Goal: Find specific page/section: Find specific page/section

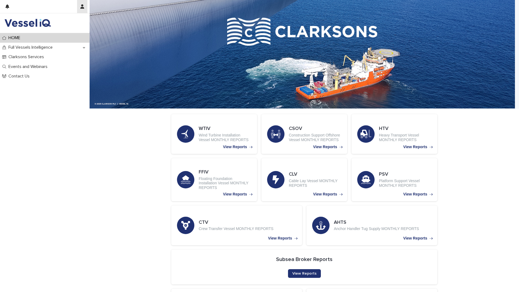
click at [84, 8] on icon "button" at bounding box center [82, 6] width 4 height 4
click at [100, 172] on div at bounding box center [259, 146] width 519 height 292
click at [62, 46] on div "Full Vessels Intelligence" at bounding box center [45, 48] width 90 height 10
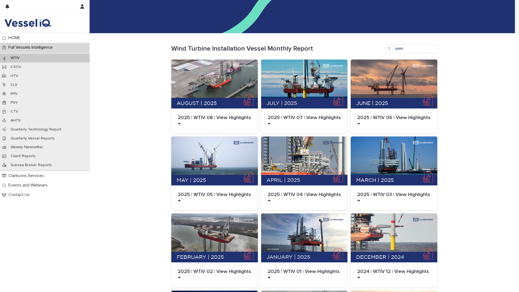
scroll to position [188, 0]
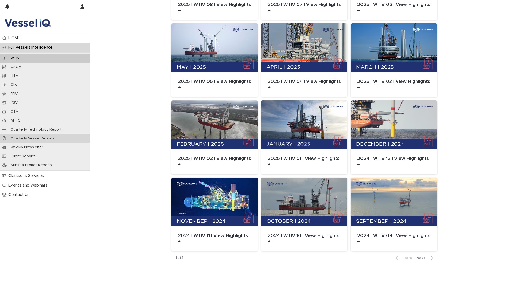
click at [33, 139] on p "Quarterly Vessel Reports" at bounding box center [32, 138] width 53 height 5
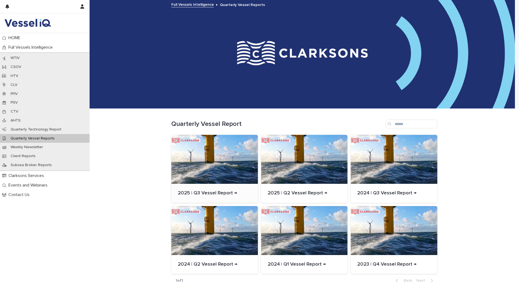
scroll to position [23, 0]
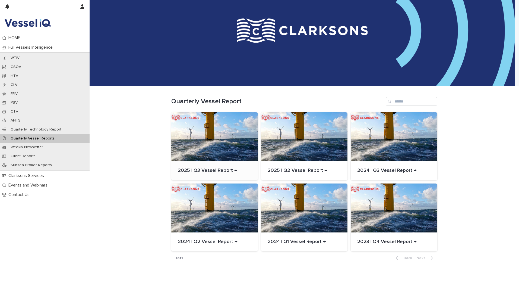
click at [220, 148] on div at bounding box center [214, 136] width 87 height 49
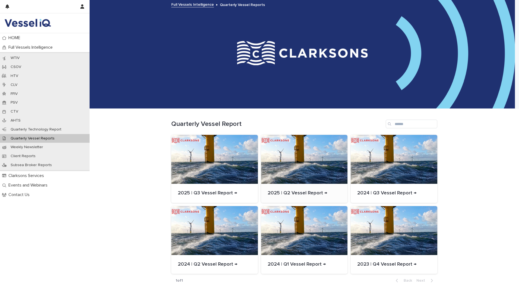
scroll to position [23, 0]
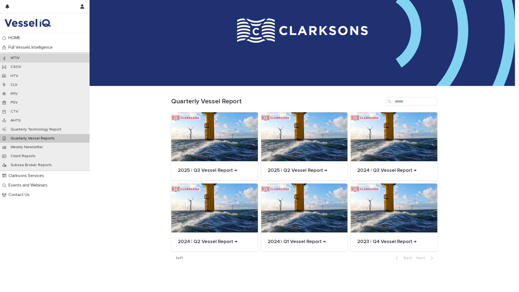
click at [27, 57] on div "WTIV" at bounding box center [45, 57] width 90 height 9
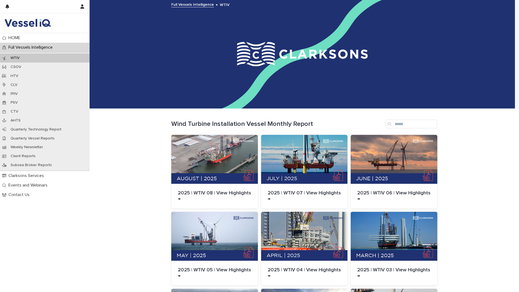
click at [28, 24] on img at bounding box center [27, 23] width 47 height 11
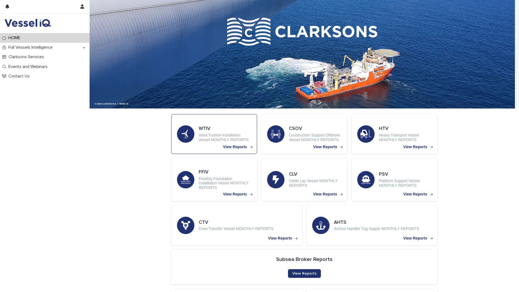
click at [201, 136] on p "Wind Turbine Installation Vessel MONTHLY REPORTS" at bounding box center [225, 137] width 53 height 9
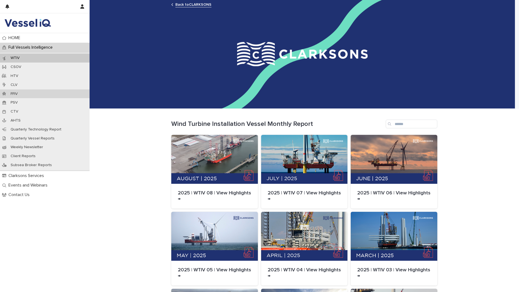
click at [22, 94] on p "FFIV" at bounding box center [14, 93] width 16 height 5
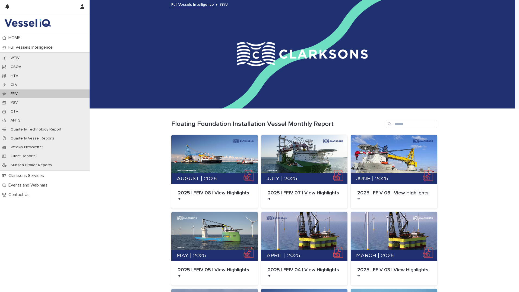
click at [25, 22] on img at bounding box center [27, 23] width 47 height 11
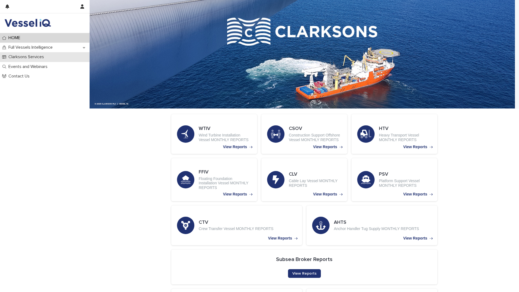
click at [34, 57] on p "Clarksons Services" at bounding box center [27, 56] width 42 height 5
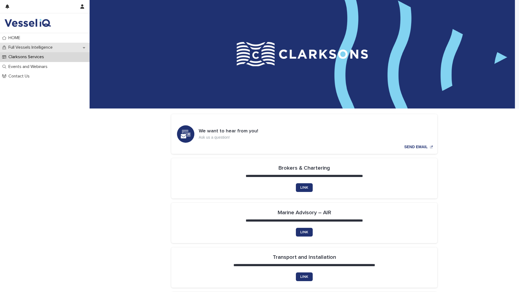
click at [36, 44] on div "Full Vessels Intelligence" at bounding box center [45, 48] width 90 height 10
